Goal: Task Accomplishment & Management: Complete application form

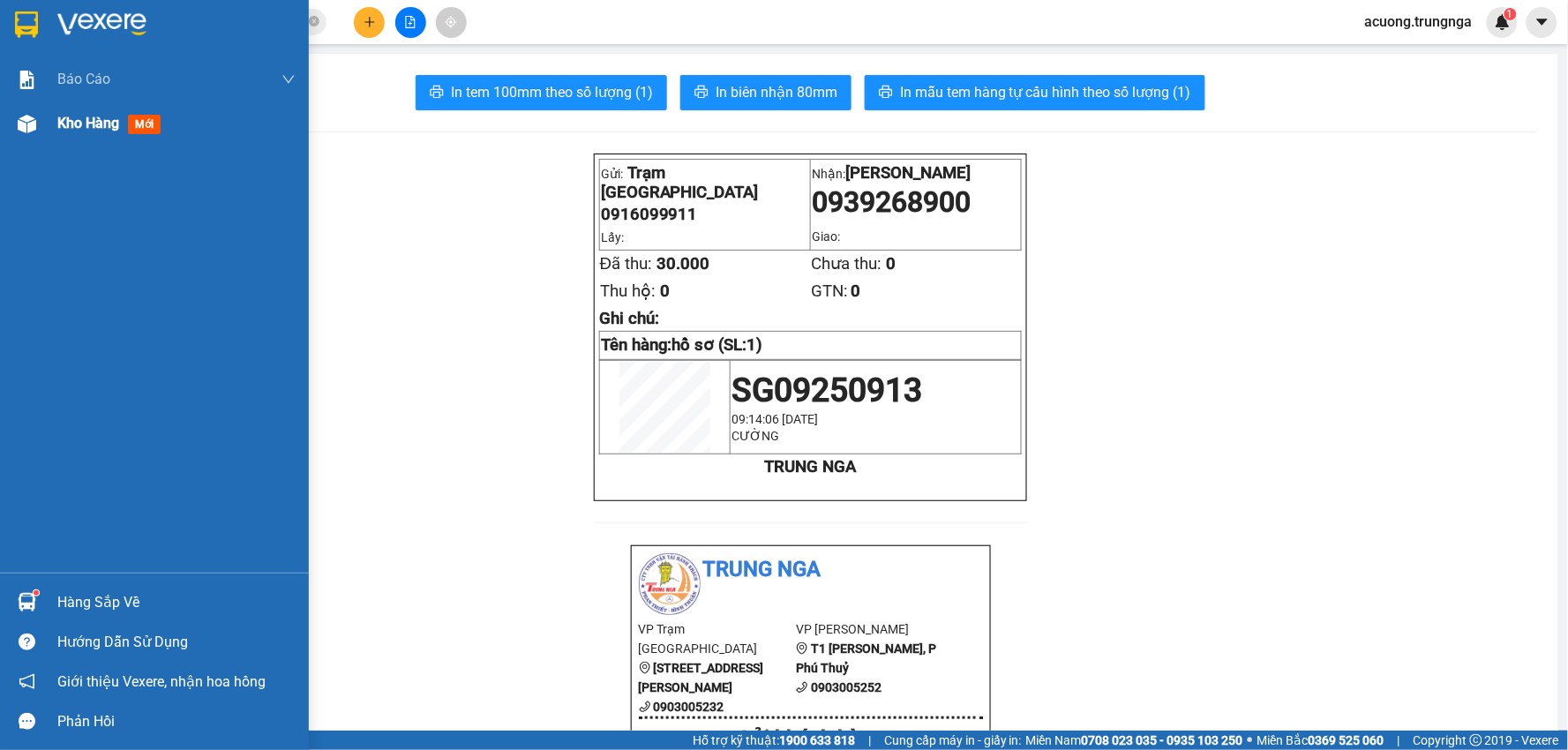
click at [86, 129] on span "Kho hàng" at bounding box center [88, 123] width 61 height 17
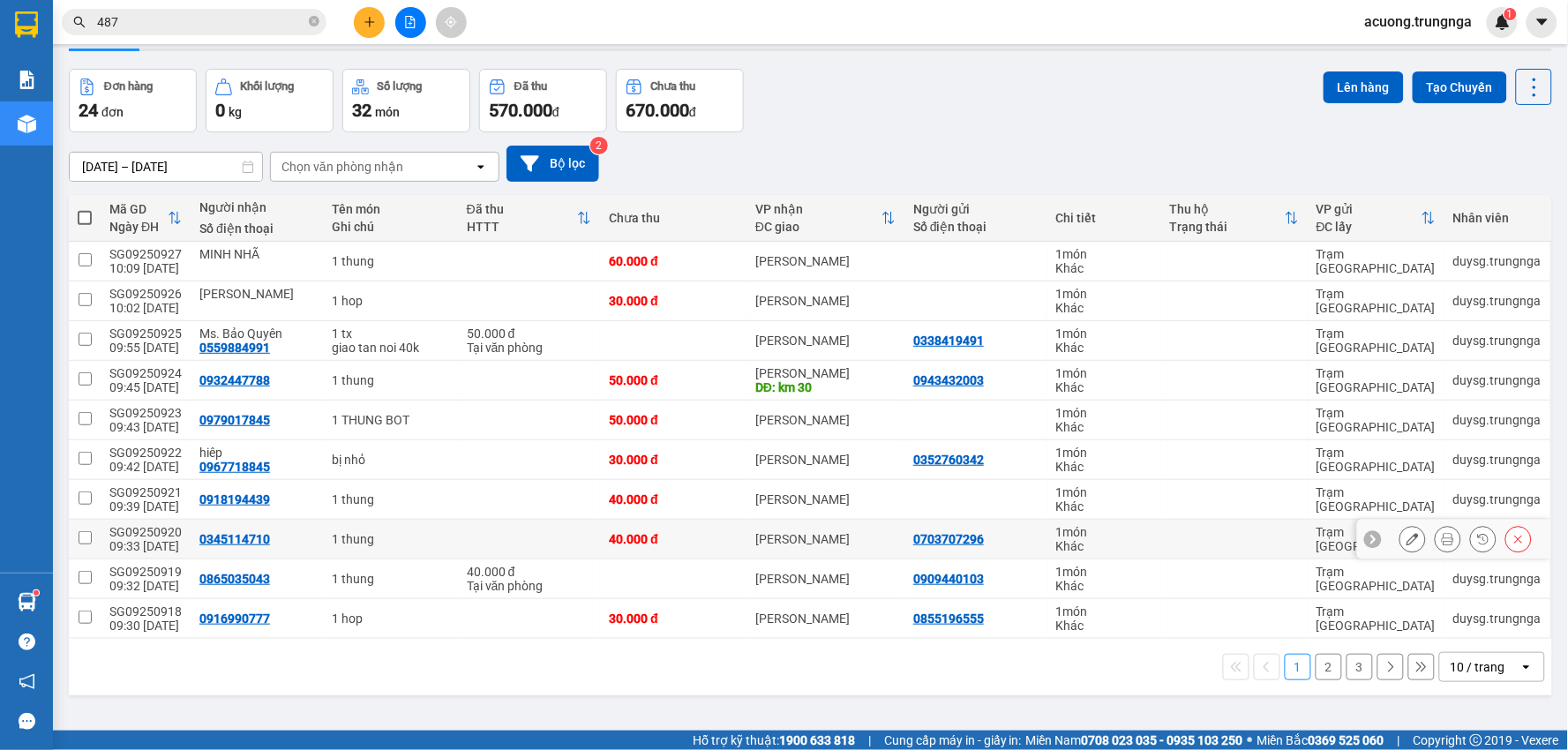
scroll to position [81, 0]
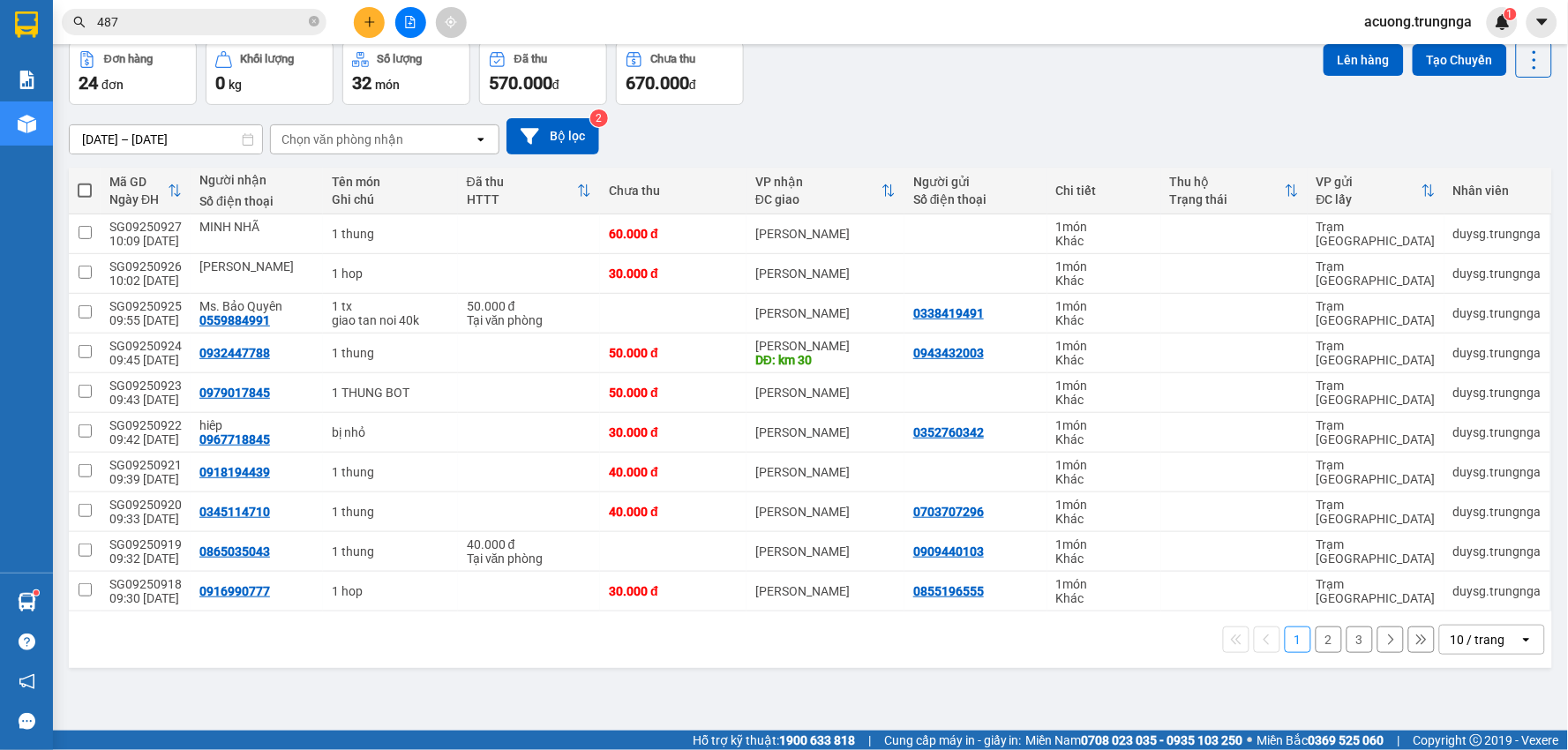
click at [1315, 640] on button "2" at bounding box center [1328, 639] width 26 height 26
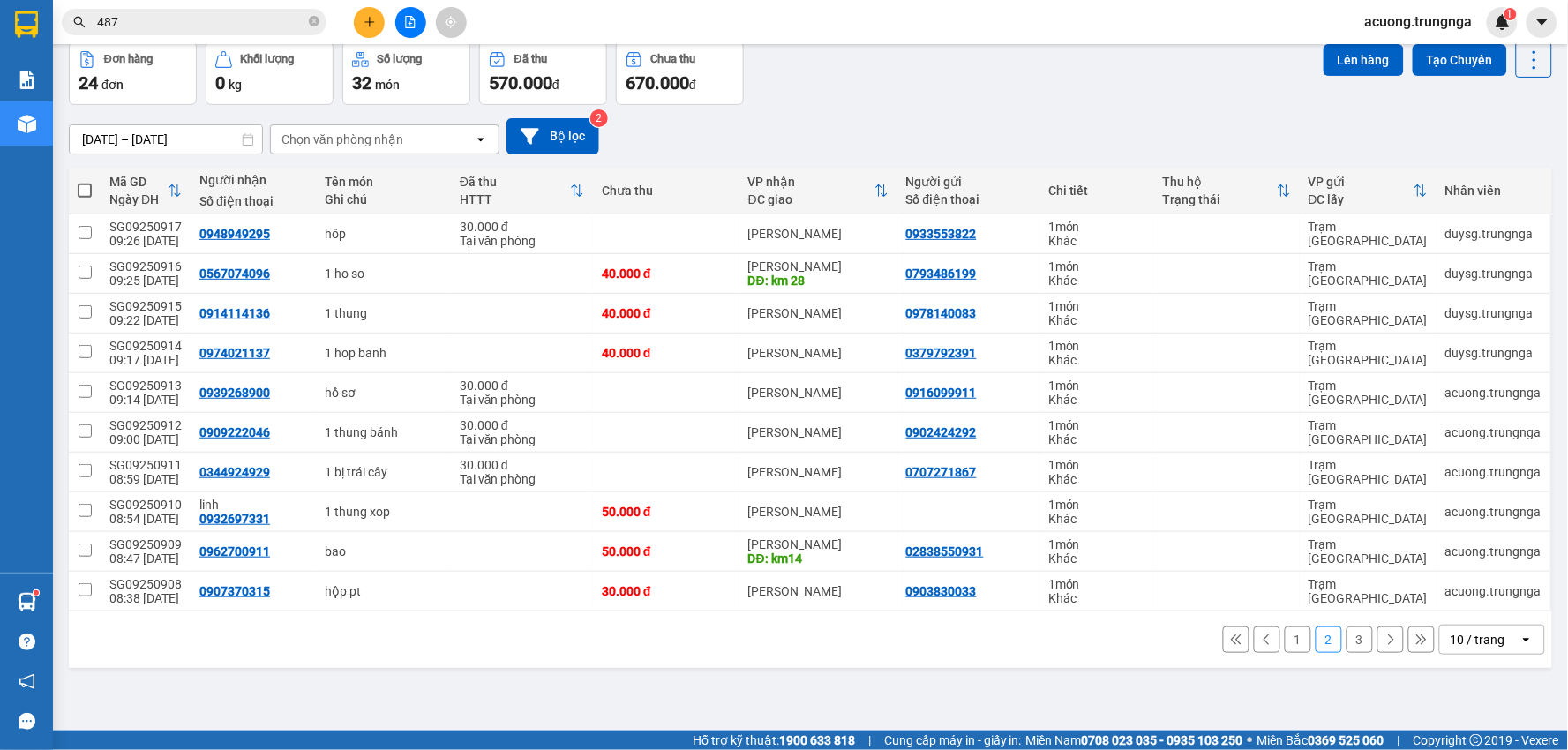
click at [1285, 646] on button "1" at bounding box center [1298, 639] width 26 height 26
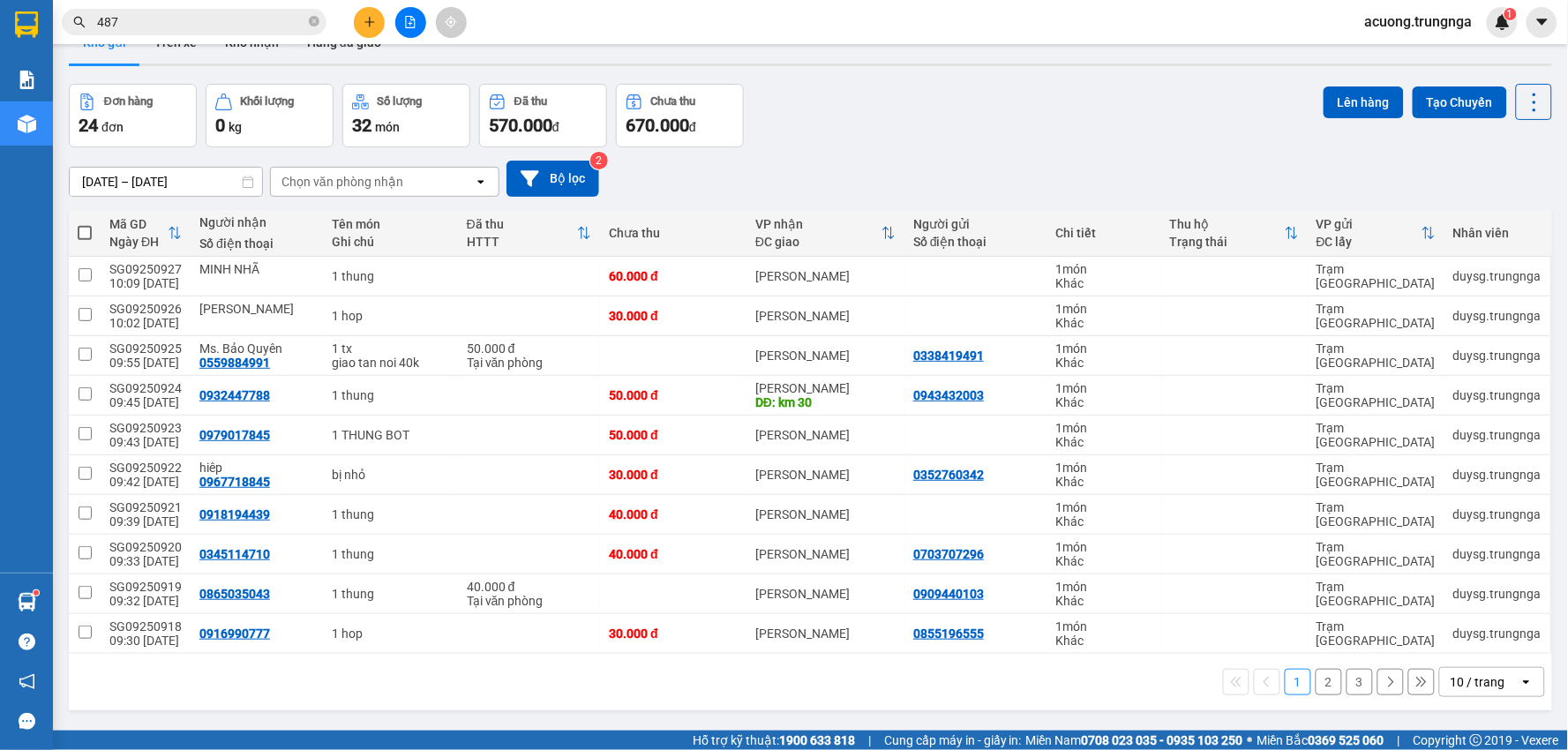
scroll to position [0, 0]
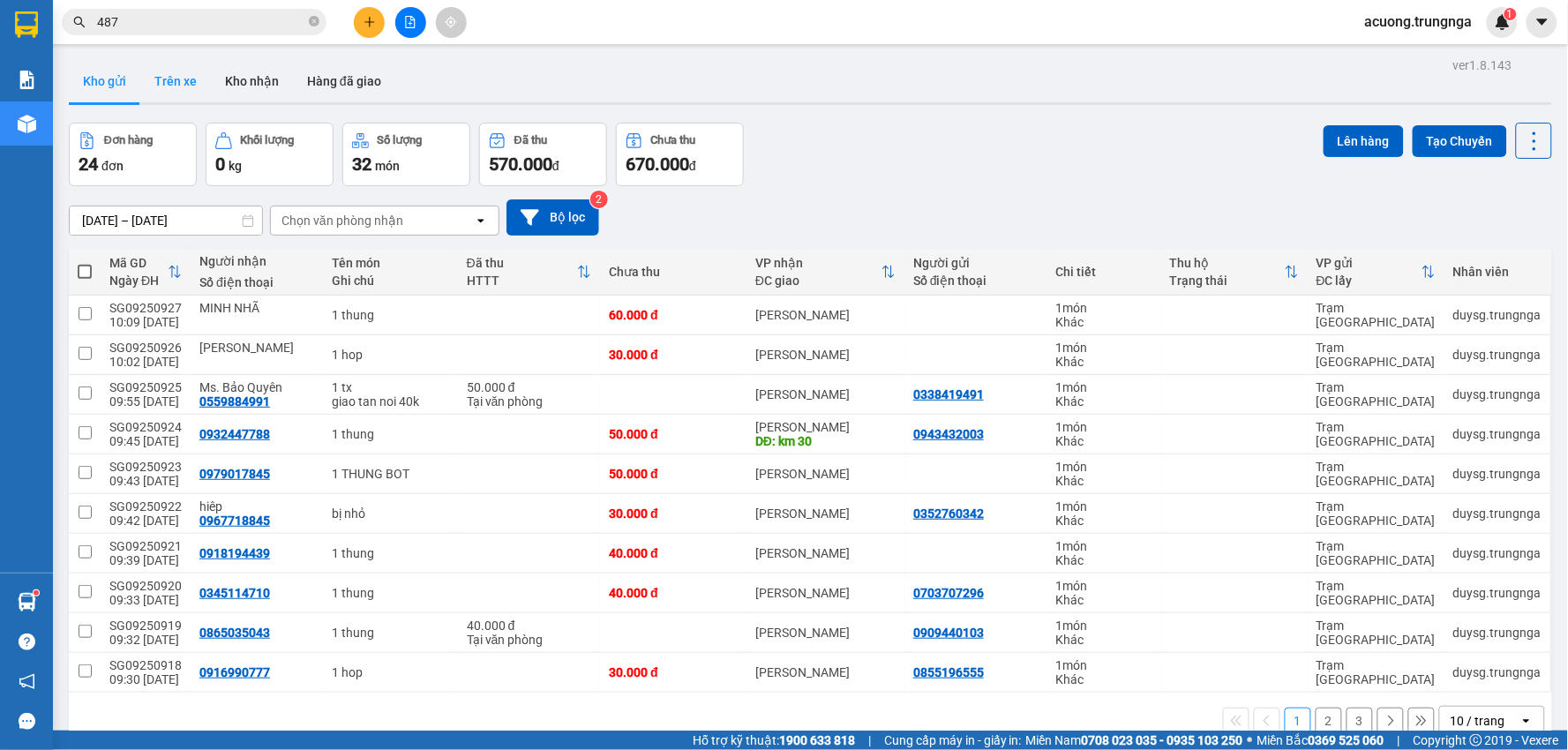
click at [177, 81] on button "Trên xe" at bounding box center [176, 82] width 71 height 43
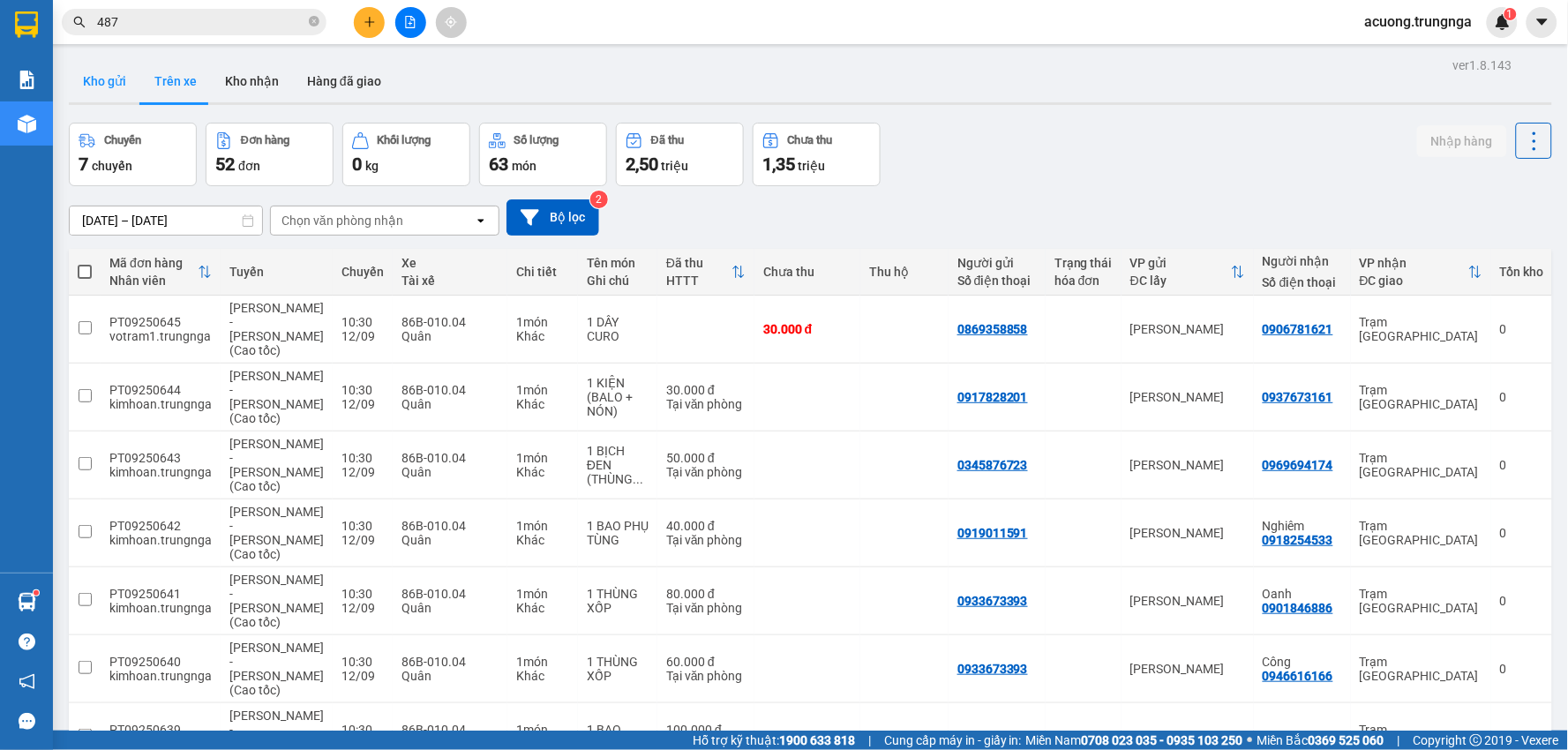
click at [136, 99] on button "Kho gửi" at bounding box center [104, 82] width 72 height 43
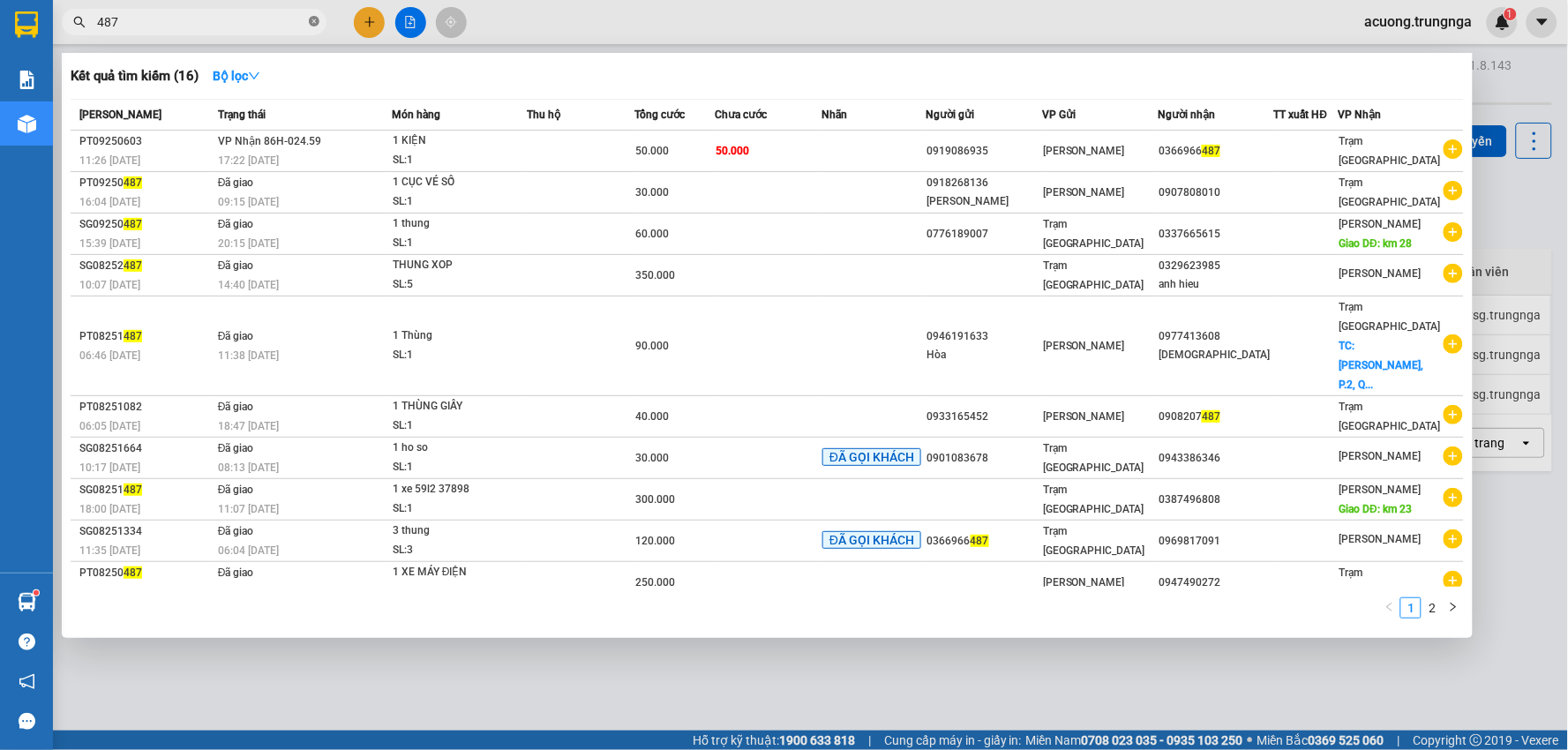
click at [316, 23] on icon "close-circle" at bounding box center [313, 20] width 10 height 10
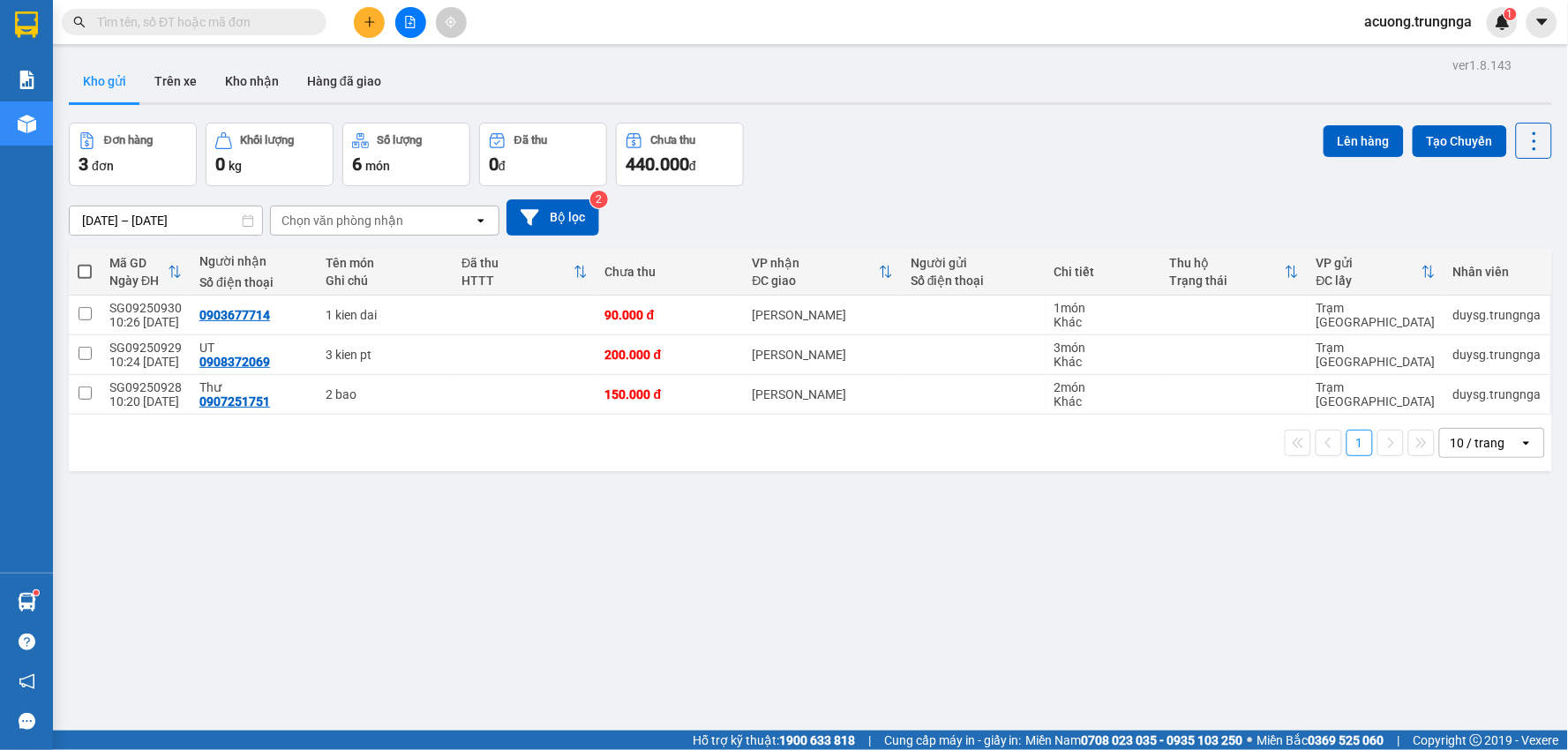
click at [103, 72] on button "Kho gửi" at bounding box center [104, 82] width 72 height 43
click at [367, 20] on icon "plus" at bounding box center [369, 21] width 12 height 12
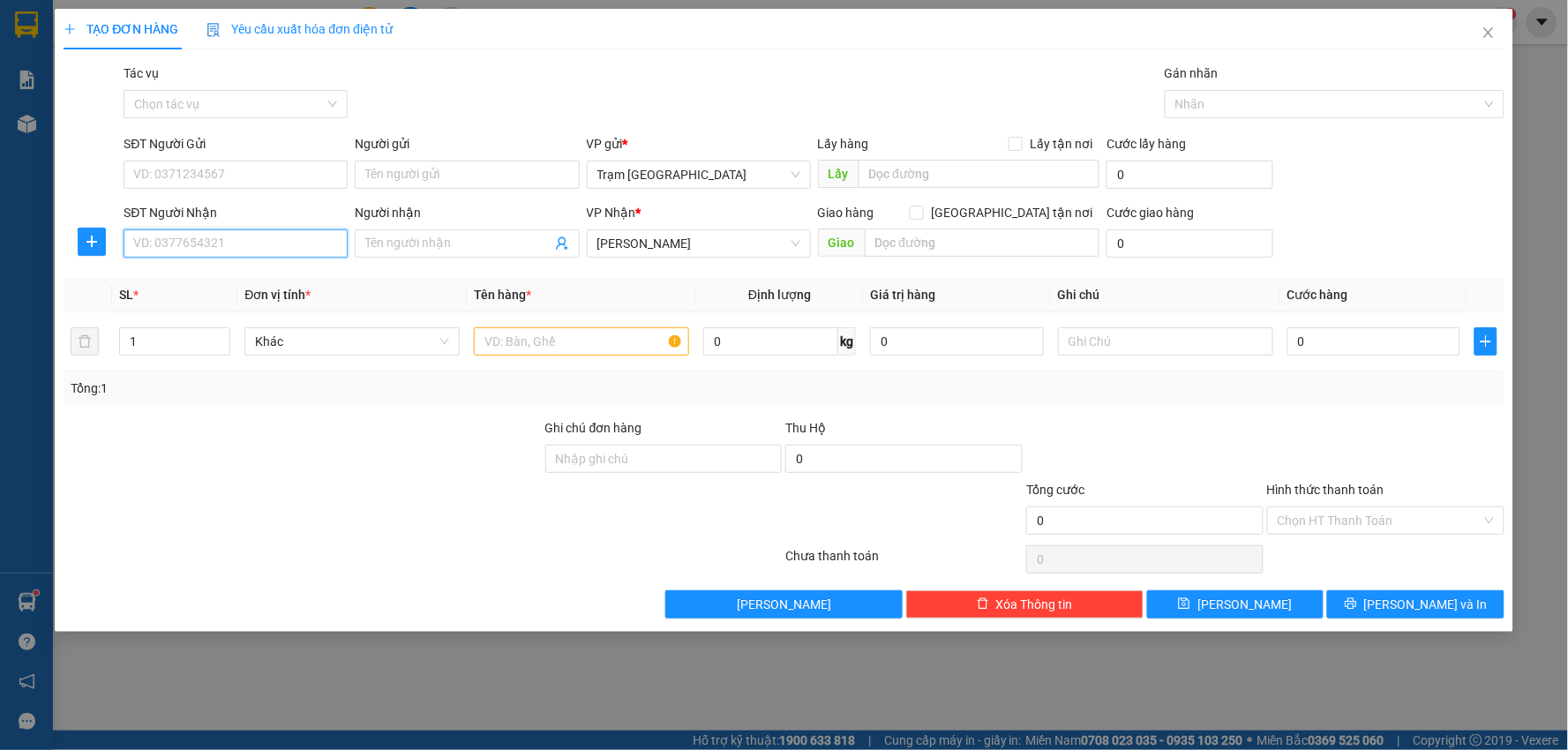
click at [180, 232] on input "SĐT Người Nhận" at bounding box center [235, 243] width 224 height 28
type input "0903827833"
click at [245, 183] on input "SĐT Người Gửi" at bounding box center [235, 175] width 224 height 28
click at [620, 349] on input "text" at bounding box center [582, 341] width 216 height 28
type input "1 xe lan"
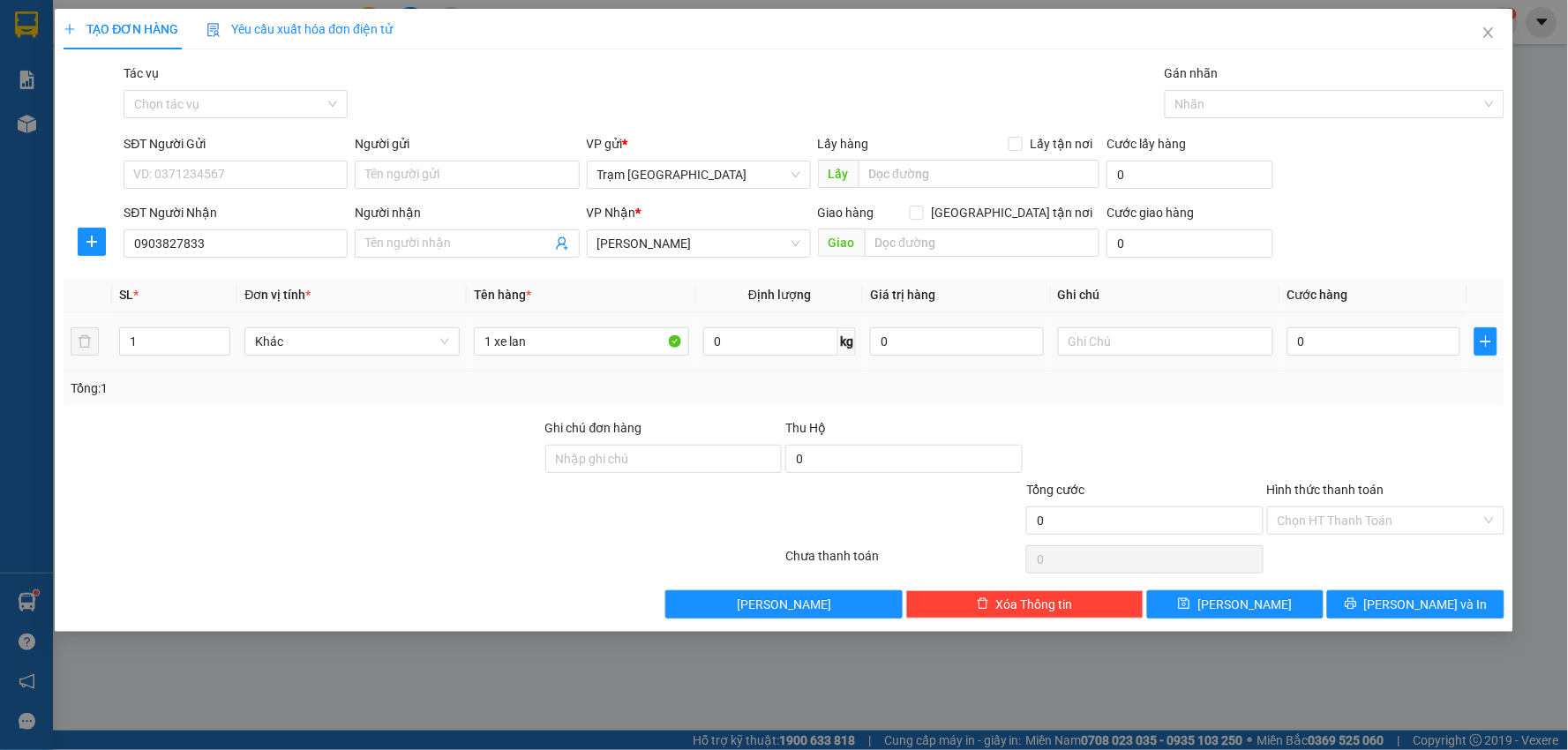
click at [1328, 314] on td "0" at bounding box center [1374, 342] width 188 height 59
click at [1330, 331] on input "0" at bounding box center [1374, 341] width 174 height 28
type input "008"
type input "8"
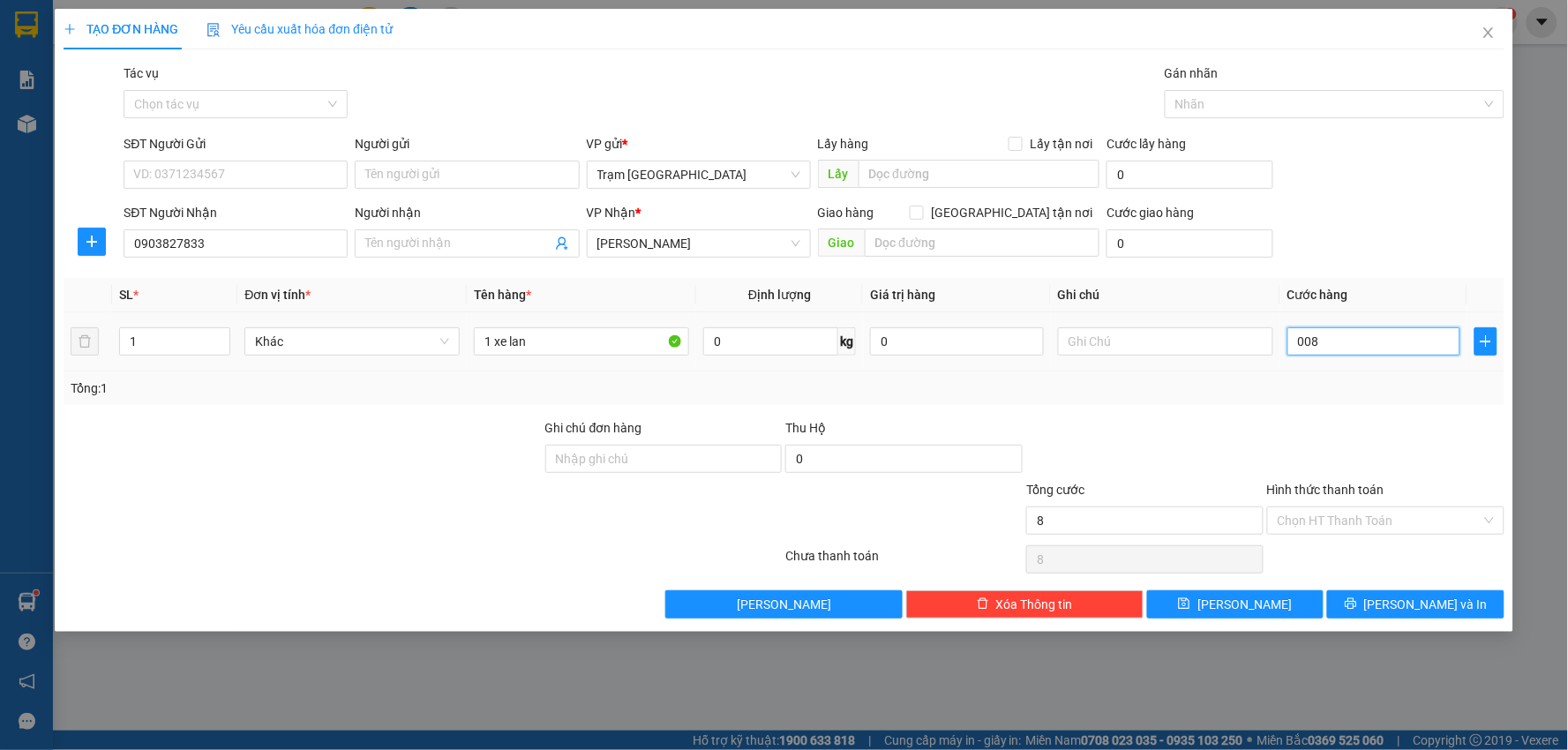
type input "0.080"
type input "80"
click at [1339, 406] on div "Transit Pickup Surcharge Ids Transit Deliver Surcharge Ids Transit Deliver Surc…" at bounding box center [784, 340] width 1441 height 555
type input "80.000"
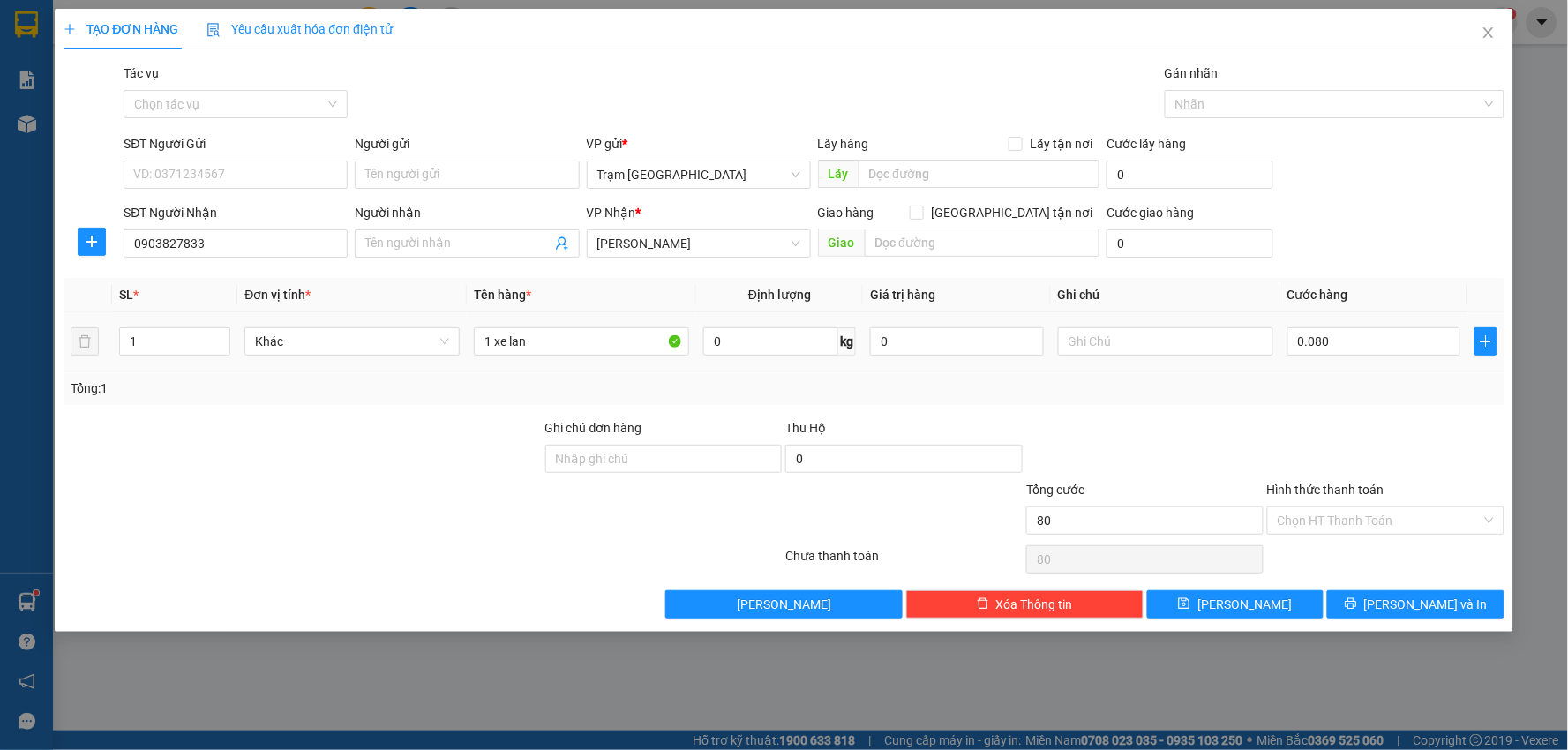
type input "80.000"
click at [1388, 337] on input "80.000" at bounding box center [1374, 341] width 174 height 28
type input "0"
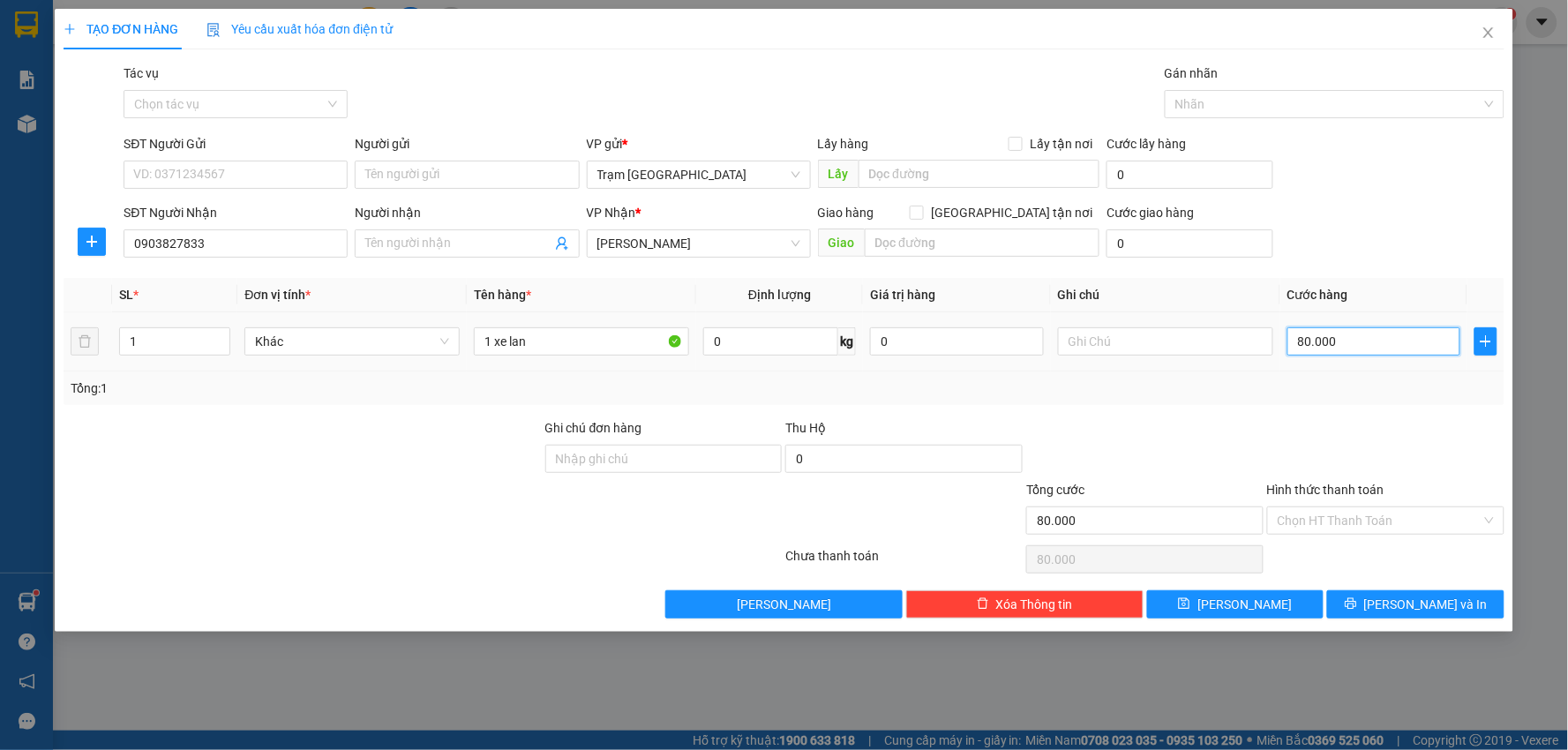
type input "0"
type input "007"
type input "7"
type input "0.070"
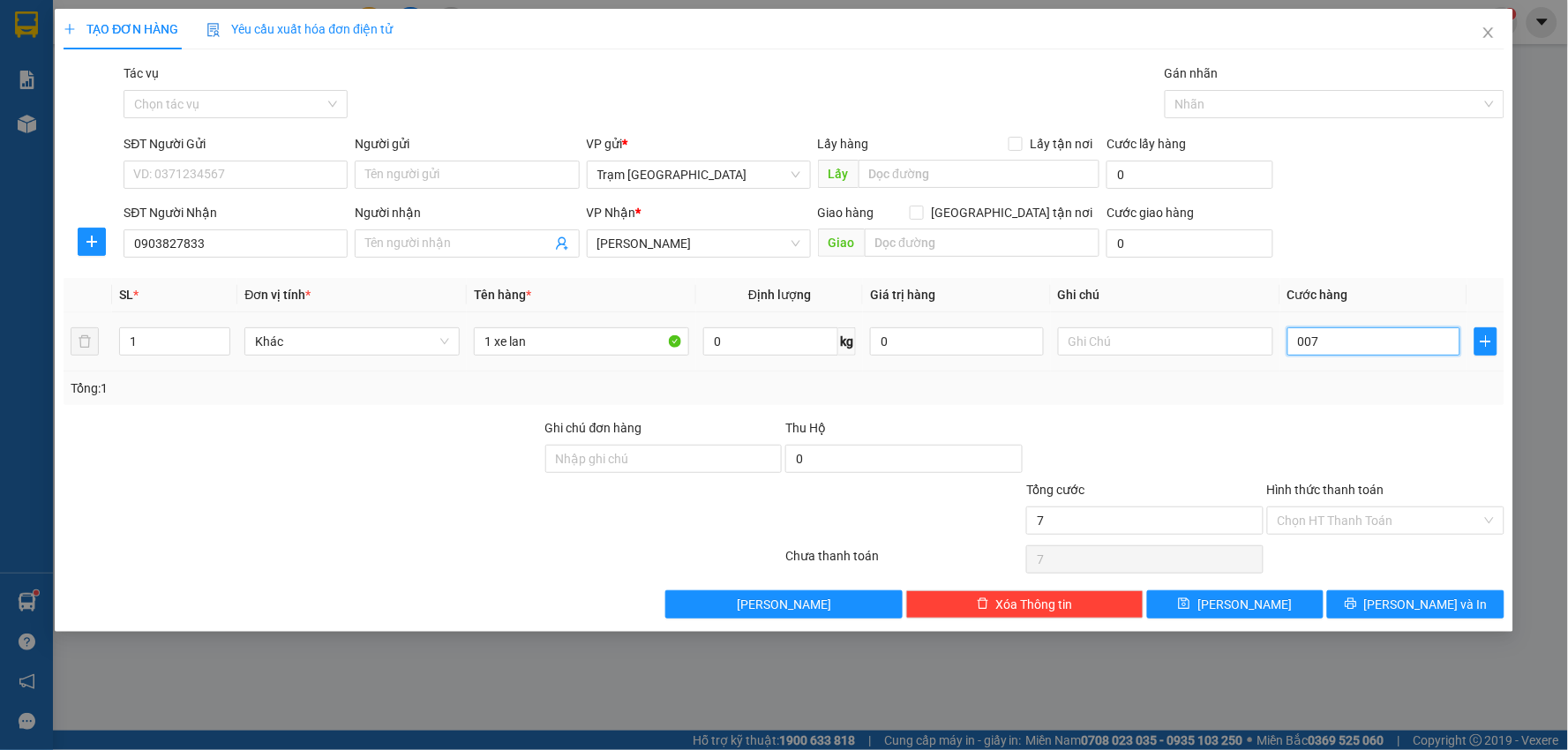
type input "70"
type input "70.000"
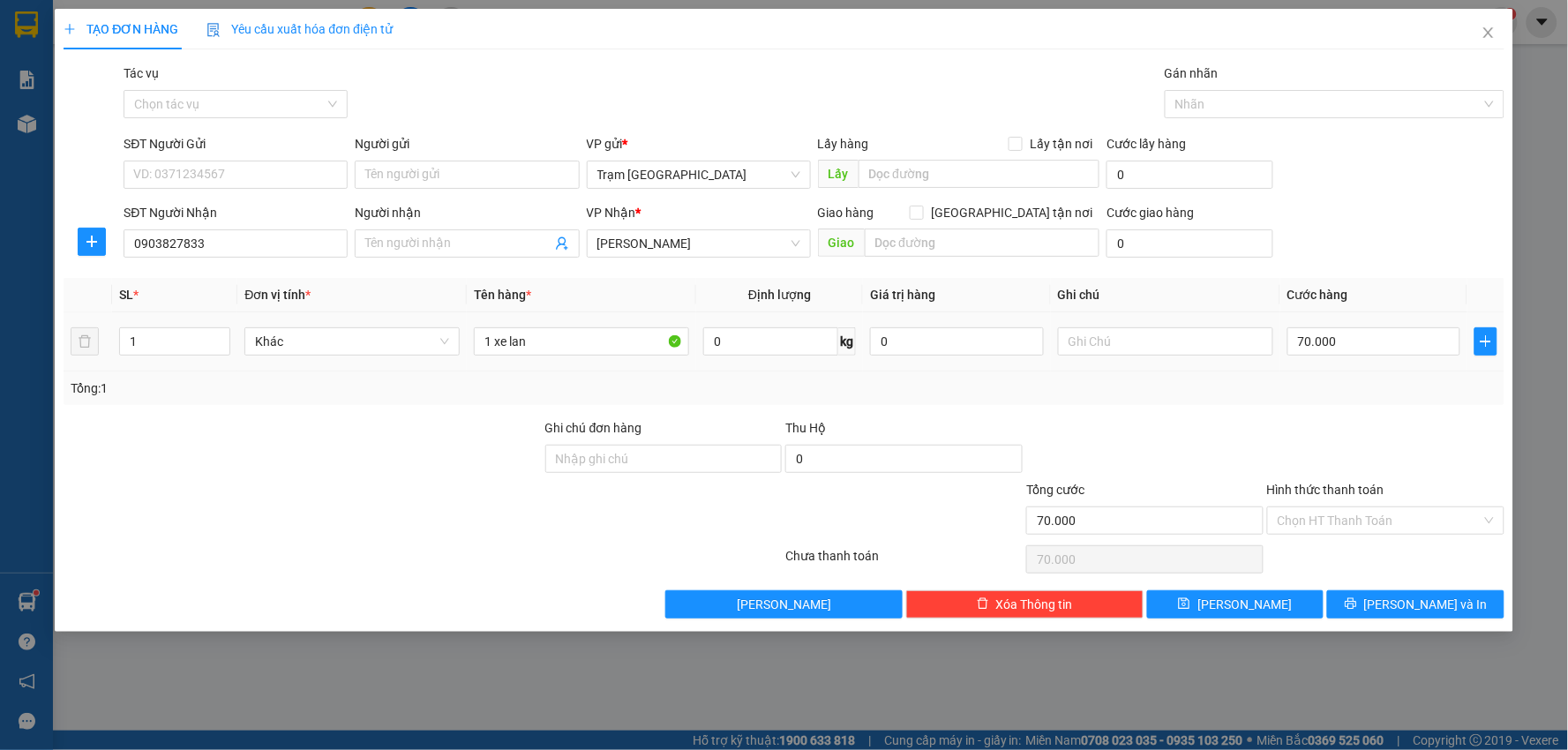
click at [1392, 451] on div at bounding box center [1385, 449] width 241 height 61
click at [257, 178] on input "SĐT Người Gửi" at bounding box center [235, 175] width 224 height 28
click at [287, 178] on input "SĐT Người Gửi" at bounding box center [235, 175] width 224 height 28
click at [287, 174] on input "SĐT Người Gửi" at bounding box center [235, 175] width 224 height 28
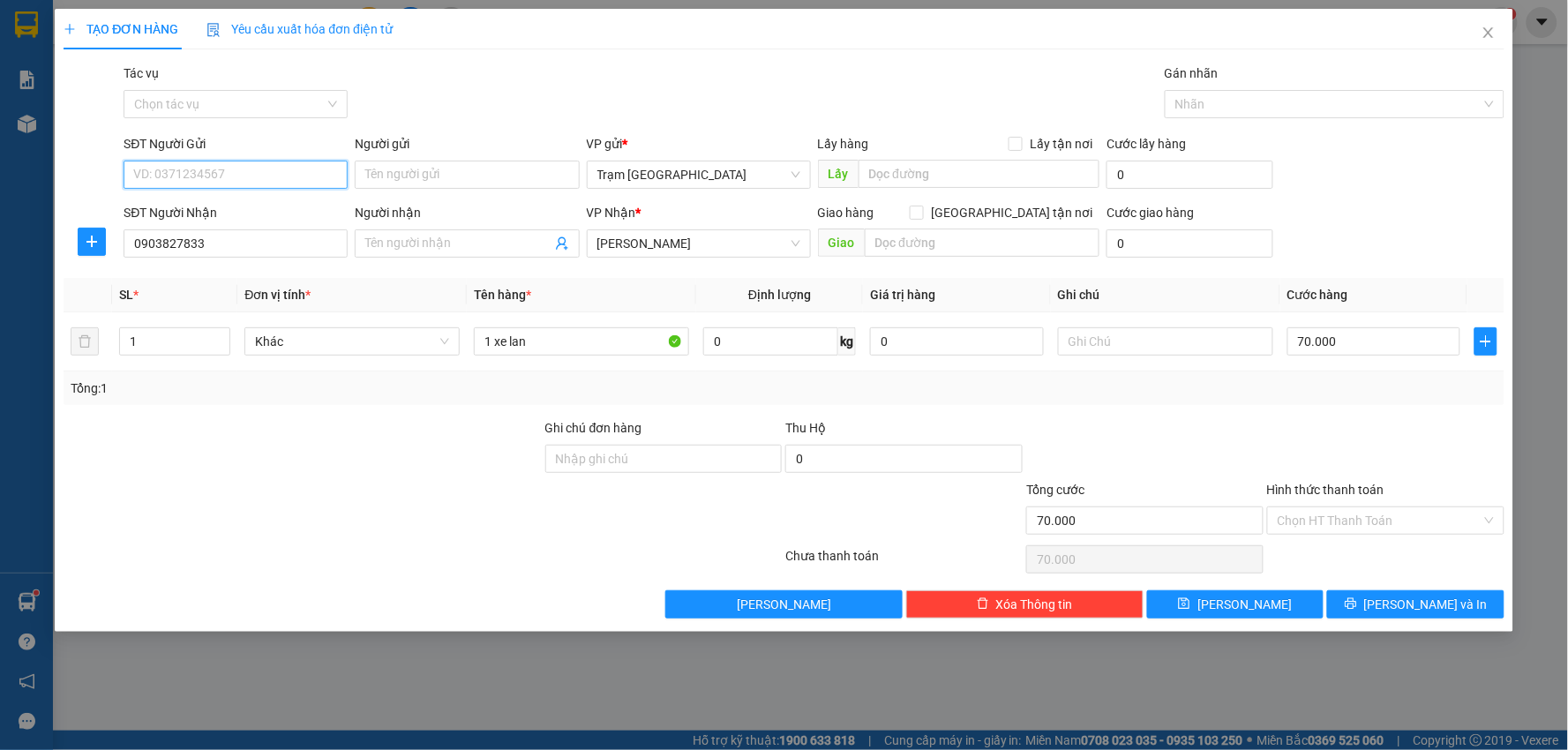
click at [287, 174] on input "SĐT Người Gửi" at bounding box center [235, 175] width 224 height 28
click at [288, 174] on input "SĐT Người Gửi" at bounding box center [235, 175] width 224 height 28
click at [294, 170] on input "SĐT Người Gửi" at bounding box center [235, 175] width 224 height 28
click at [294, 169] on input "SĐT Người Gửi" at bounding box center [235, 175] width 224 height 28
click at [307, 182] on input "SĐT Người Gửi" at bounding box center [235, 175] width 224 height 28
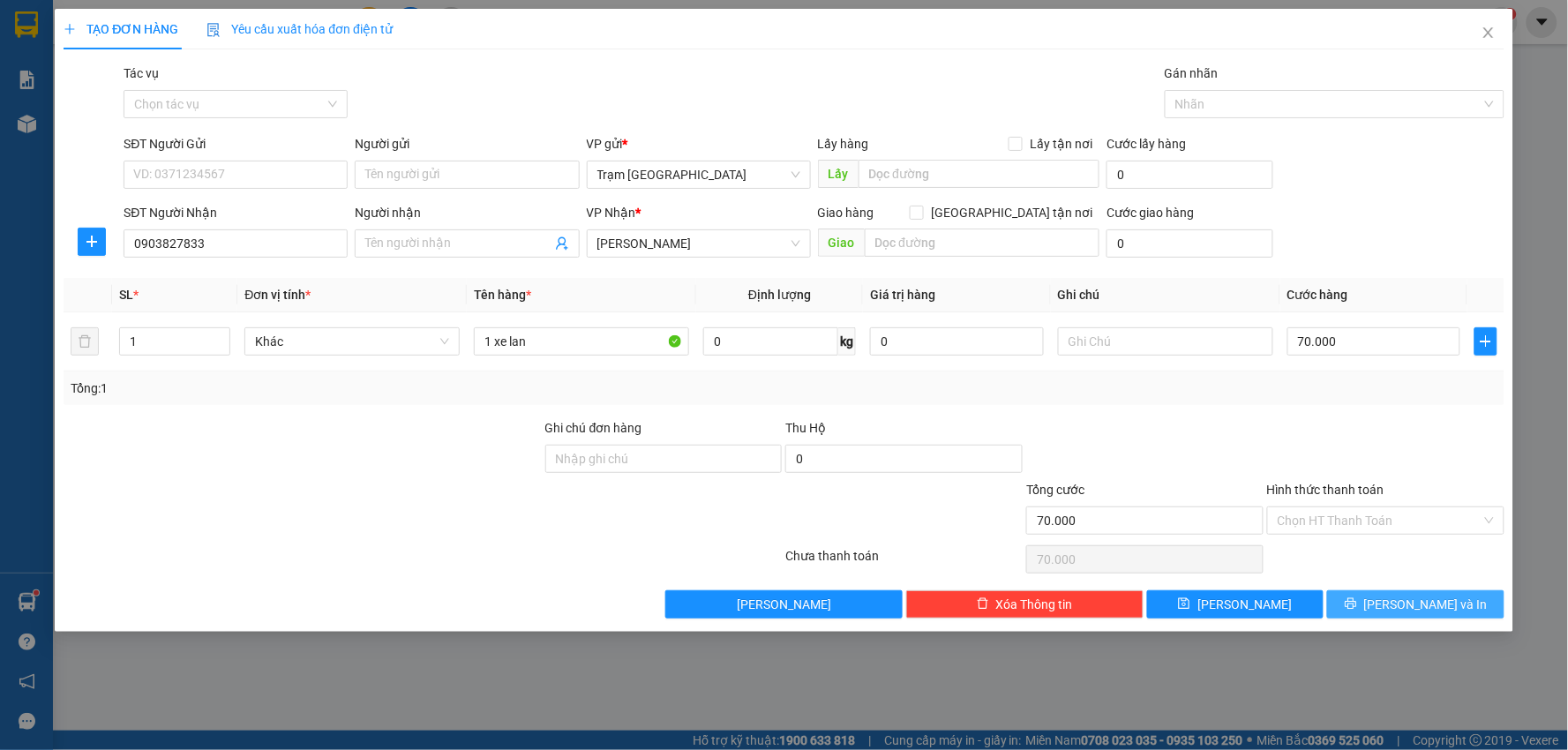
click at [1415, 597] on span "[PERSON_NAME] và In" at bounding box center [1425, 604] width 124 height 20
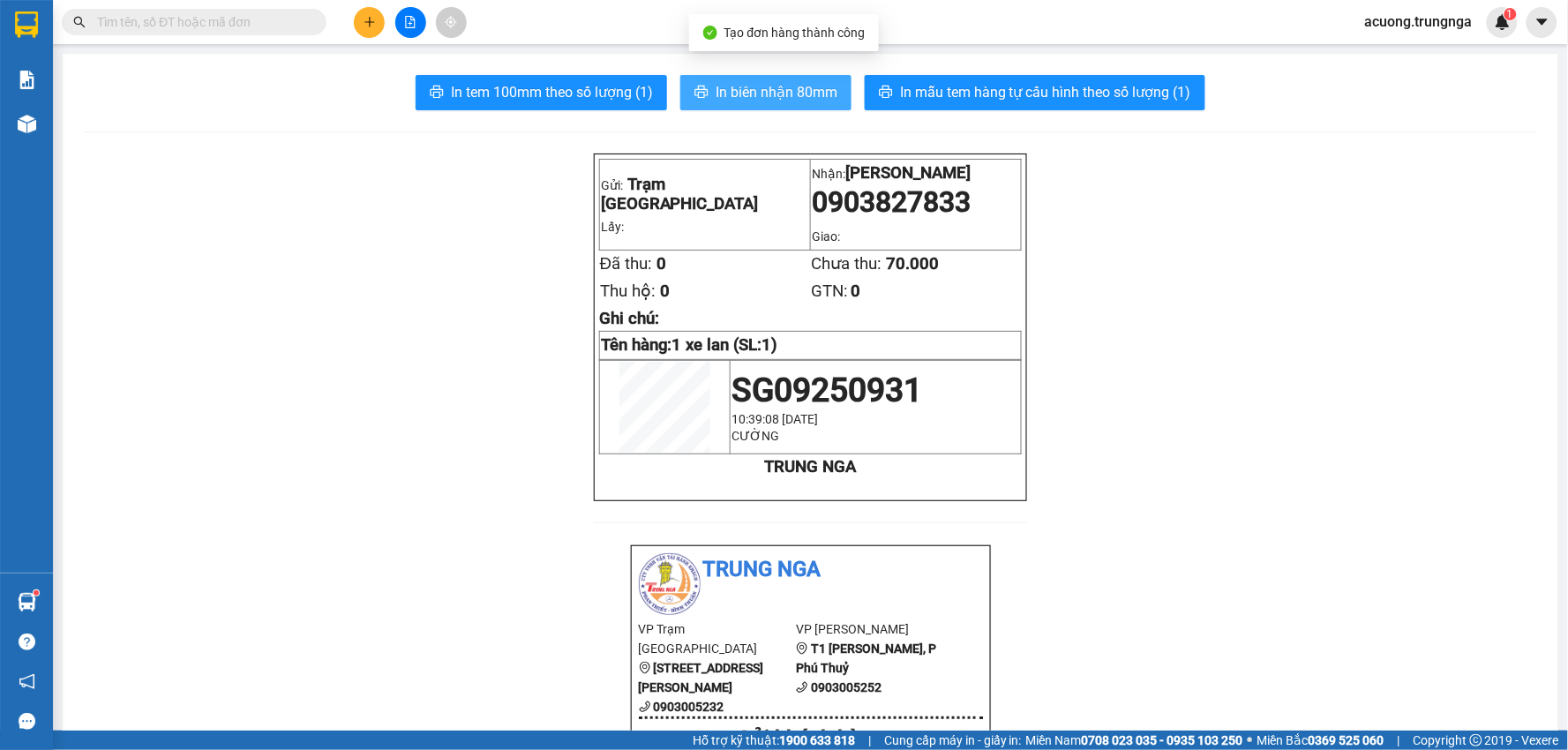
click at [776, 88] on span "In biên nhận 80mm" at bounding box center [776, 92] width 122 height 22
